Goal: Transaction & Acquisition: Purchase product/service

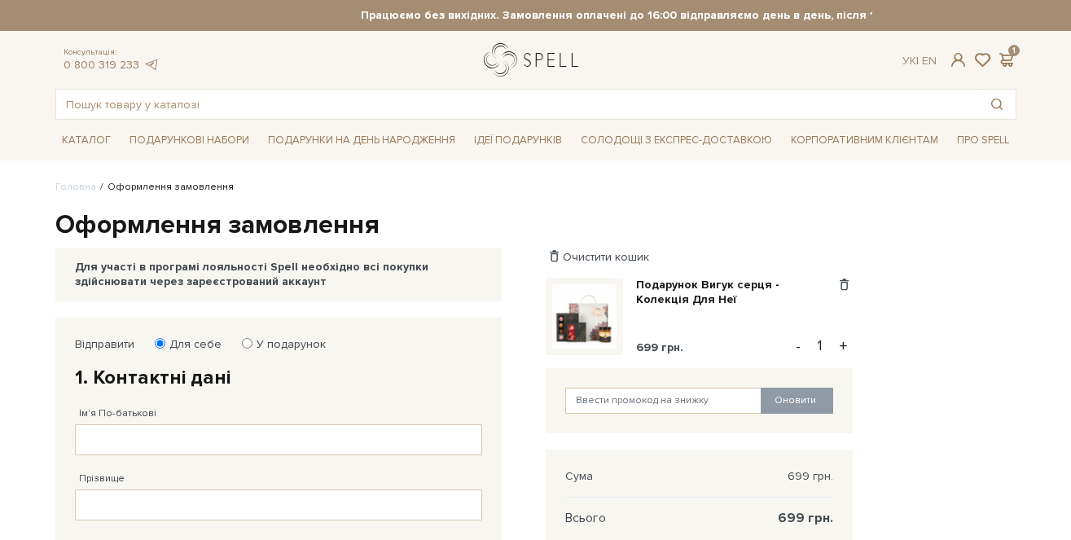
click at [486, 63] on link "logo" at bounding box center [535, 59] width 102 height 33
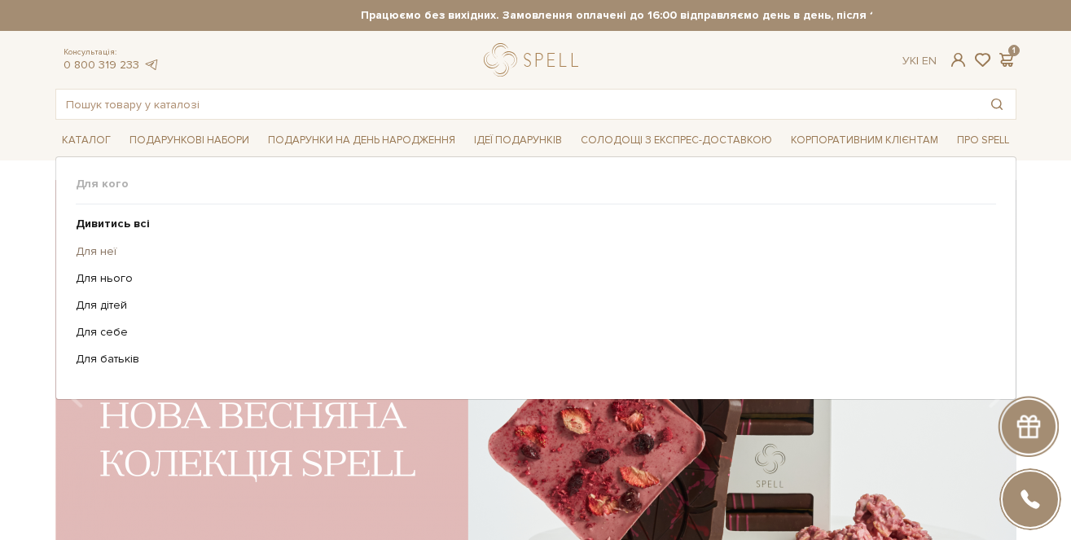
click at [90, 246] on link "Для неї" at bounding box center [530, 251] width 908 height 15
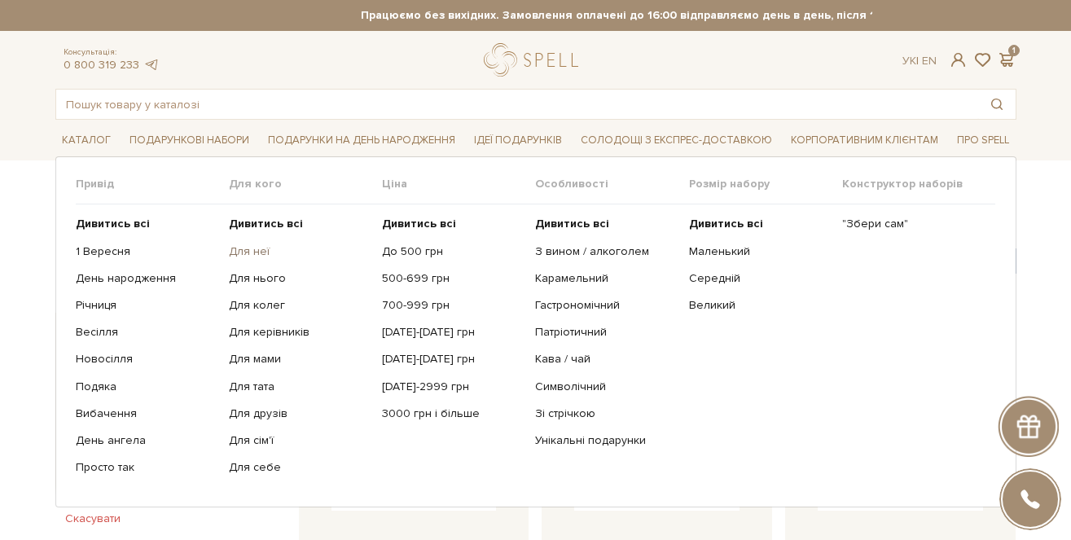
click at [258, 251] on link "Для неї" at bounding box center [299, 251] width 141 height 15
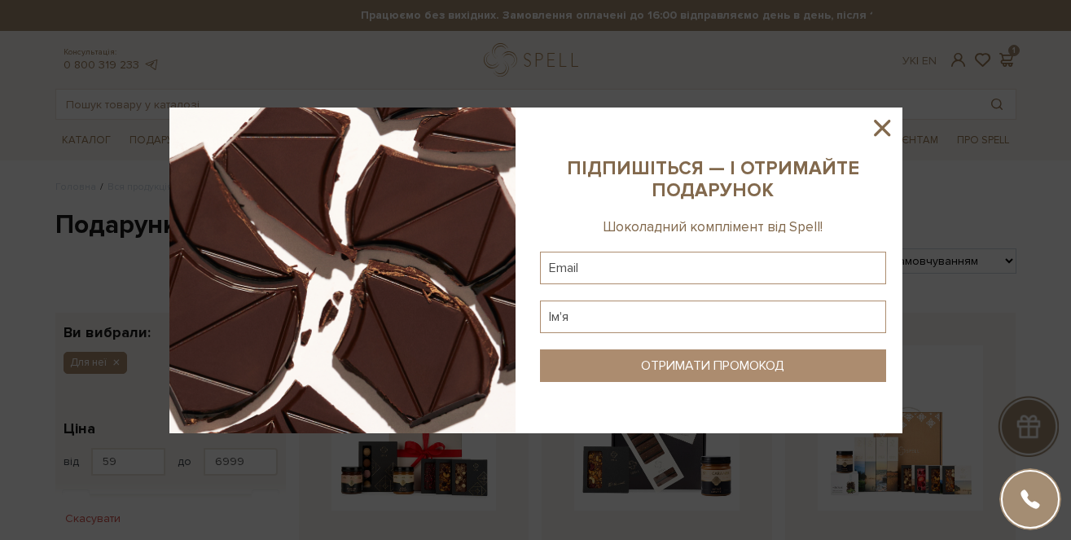
click at [881, 136] on icon at bounding box center [882, 128] width 28 height 28
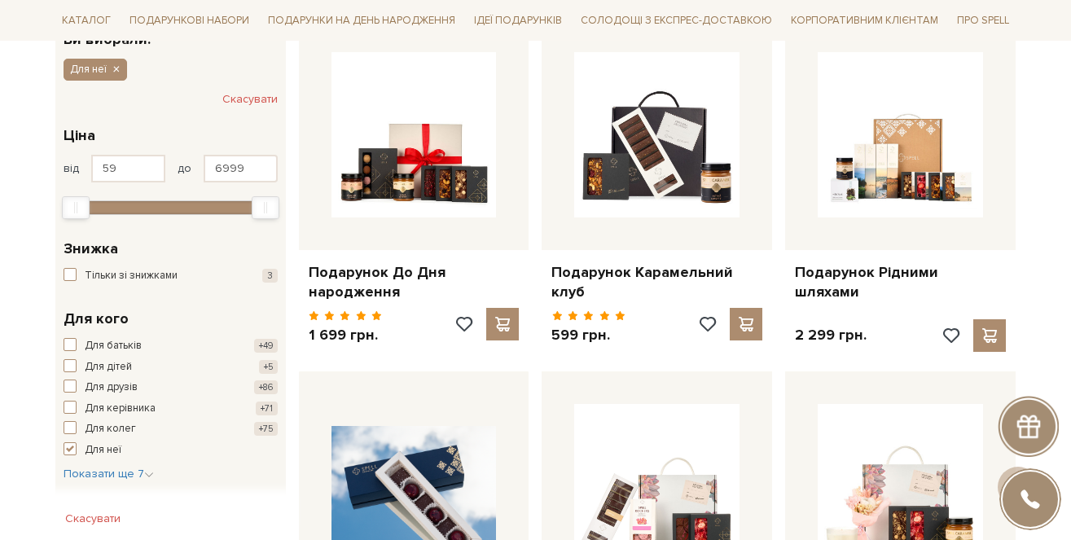
scroll to position [292, 0]
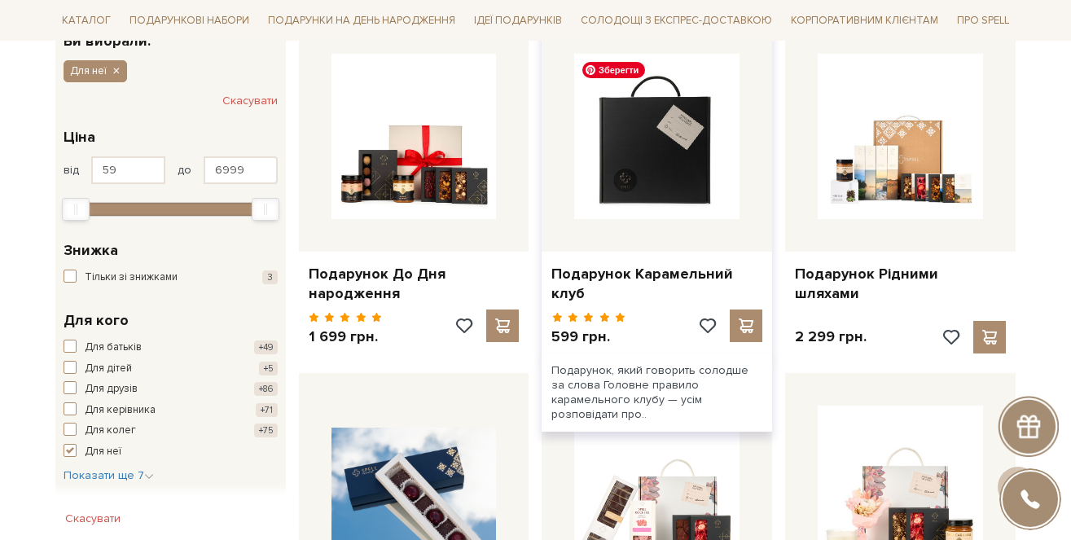
click at [665, 156] on img at bounding box center [656, 136] width 165 height 165
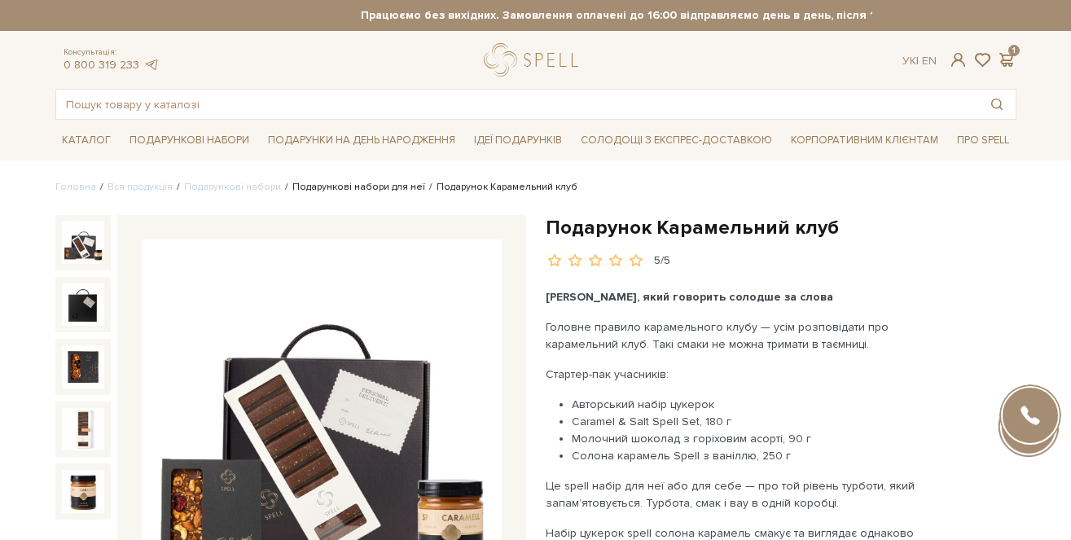
click at [304, 192] on link "Подарункові набори для неї" at bounding box center [358, 187] width 133 height 12
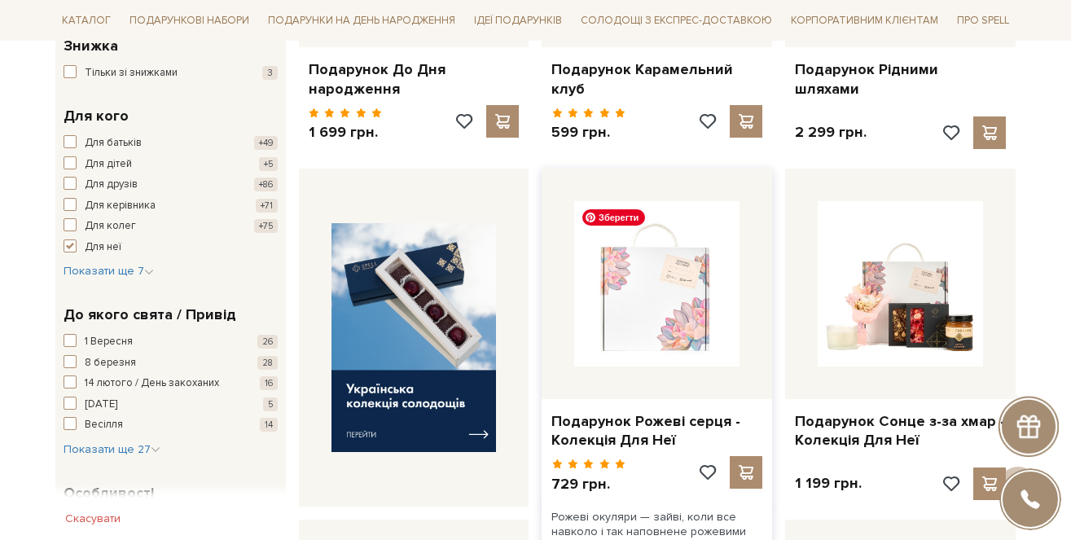
click at [636, 345] on img at bounding box center [656, 283] width 165 height 165
